Goal: Information Seeking & Learning: Learn about a topic

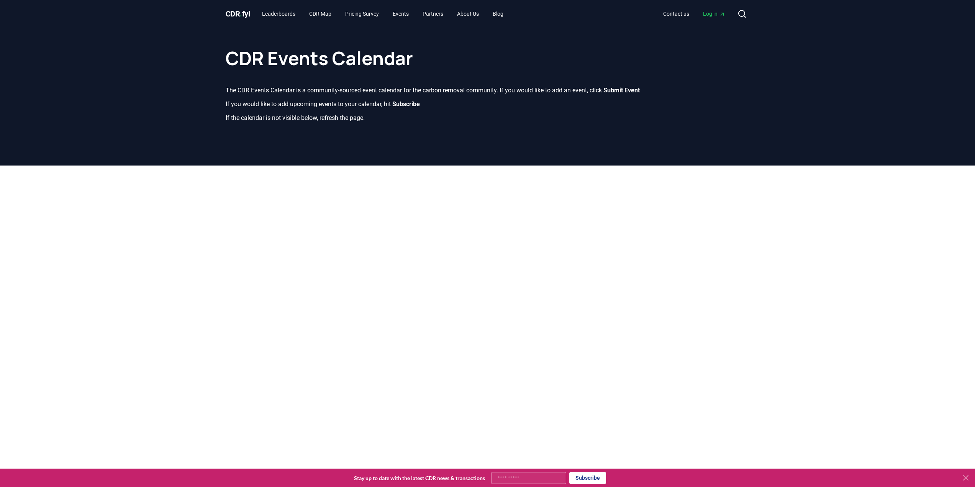
click at [248, 16] on span "CDR . fyi" at bounding box center [238, 13] width 25 height 9
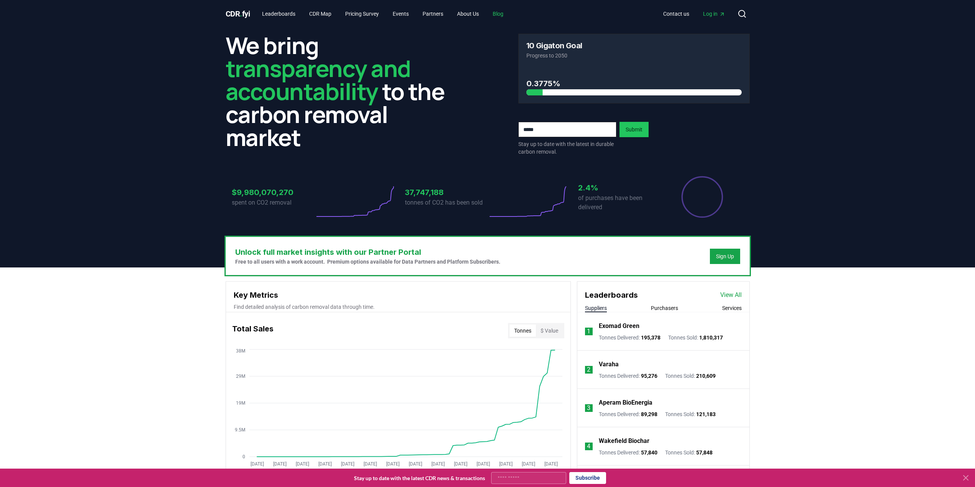
click at [506, 16] on link "Blog" at bounding box center [498, 14] width 23 height 14
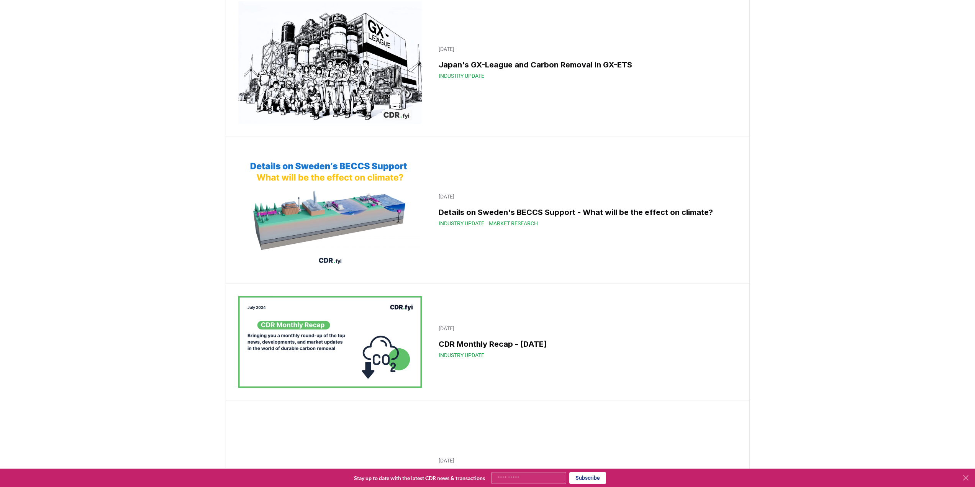
scroll to position [6996, 0]
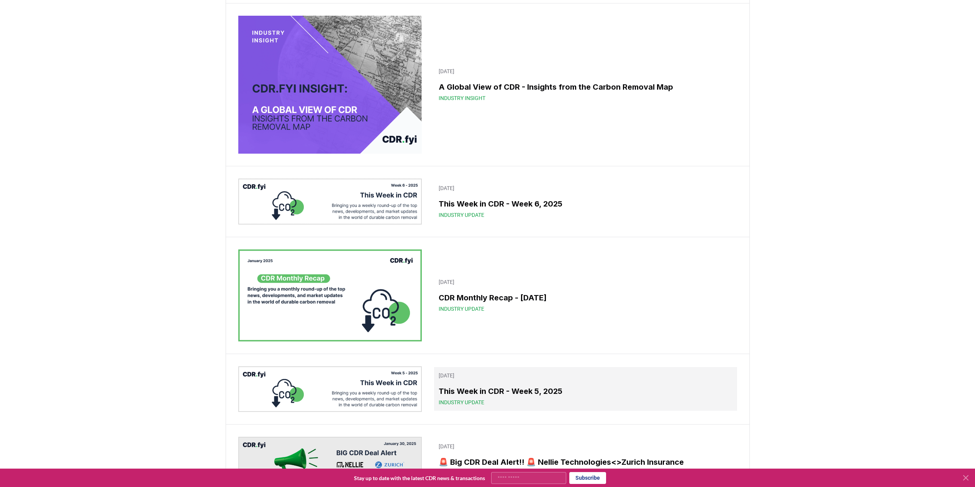
scroll to position [4624, 0]
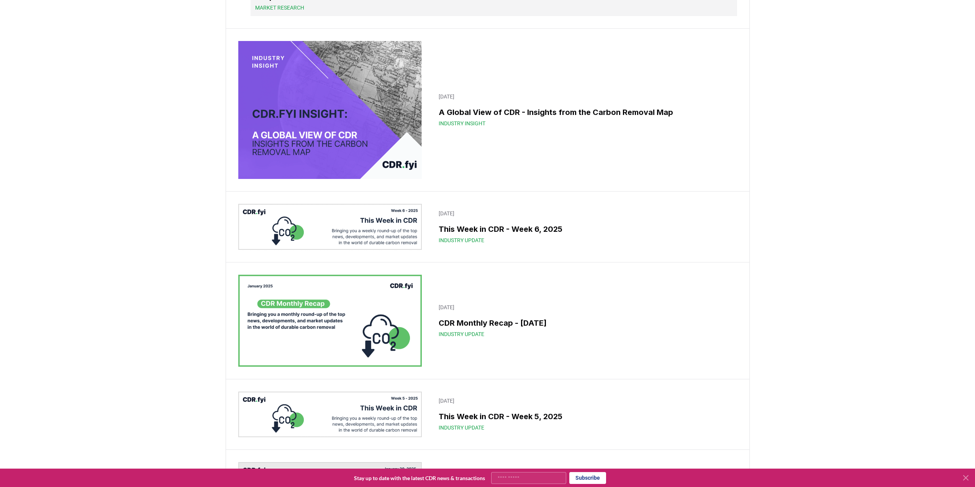
click at [587, 11] on div "Market Research" at bounding box center [493, 8] width 477 height 8
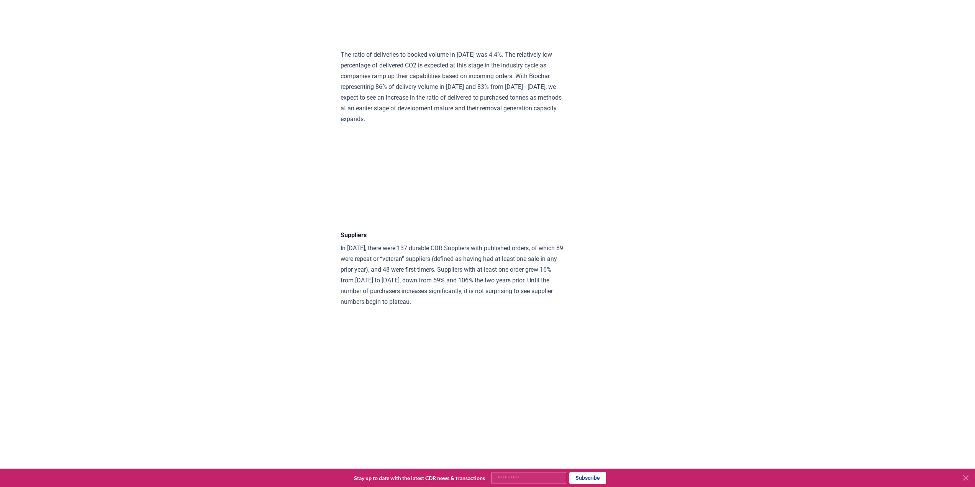
scroll to position [4061, 0]
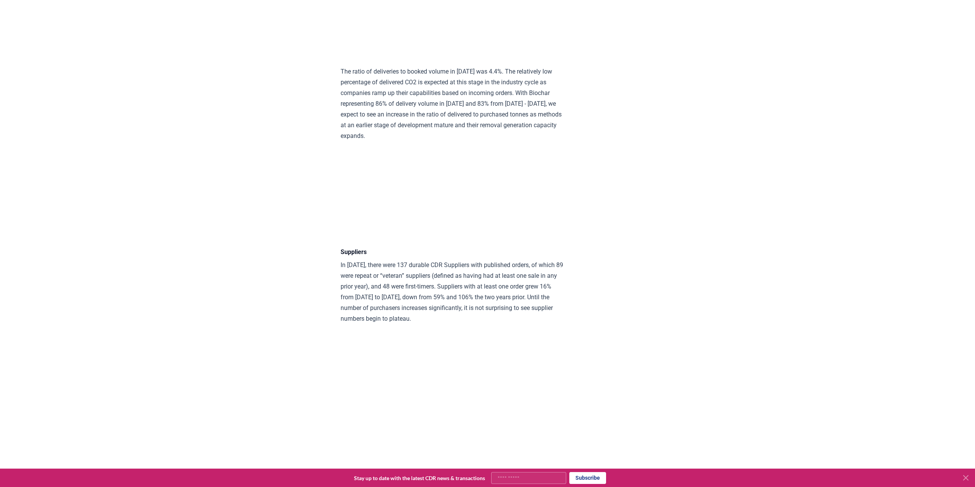
click at [411, 234] on div "Highlights Durable CDR in [DATE] was predominantly a story of North American co…" at bounding box center [453, 148] width 224 height 8224
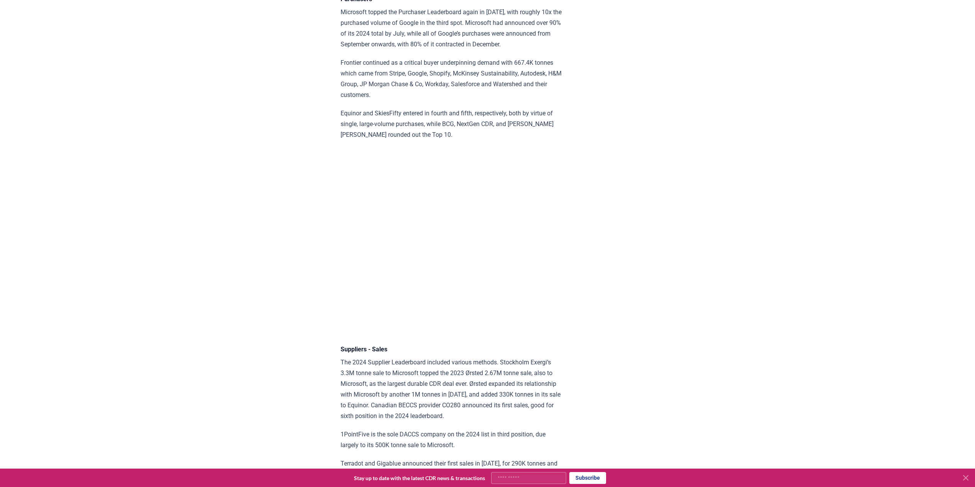
scroll to position [4597, 0]
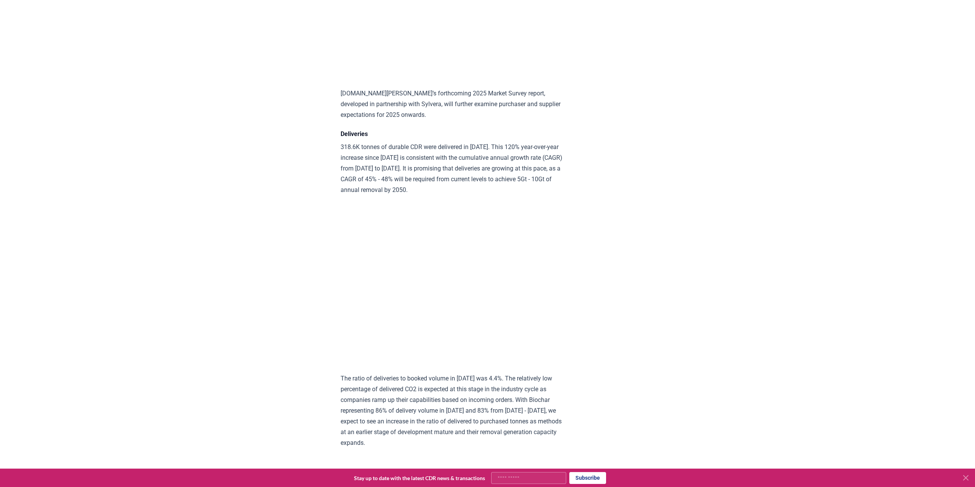
scroll to position [3563, 0]
